Goal: Transaction & Acquisition: Purchase product/service

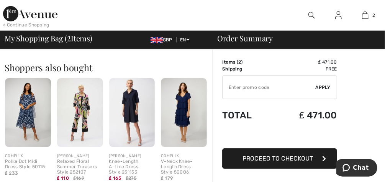
scroll to position [250, 0]
click at [31, 111] on img at bounding box center [28, 112] width 46 height 69
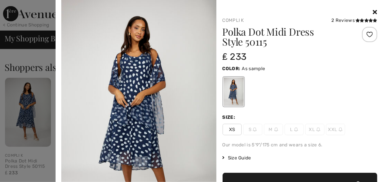
click at [373, 10] on icon at bounding box center [375, 12] width 4 height 6
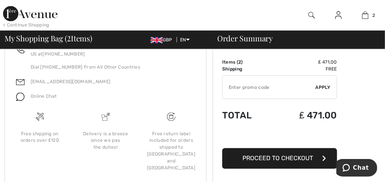
scroll to position [449, 0]
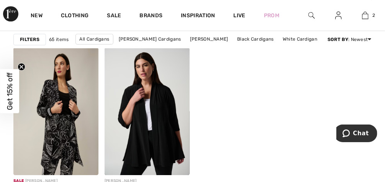
scroll to position [848, 0]
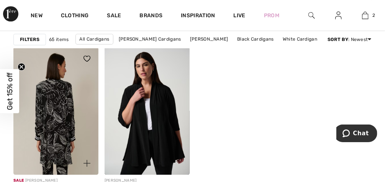
click at [62, 113] on img at bounding box center [55, 111] width 85 height 128
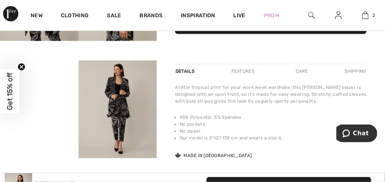
scroll to position [197, 0]
